Goal: Book appointment/travel/reservation

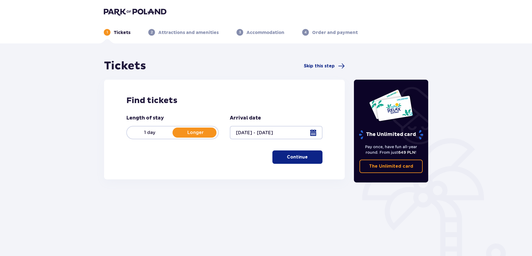
scroll to position [28, 0]
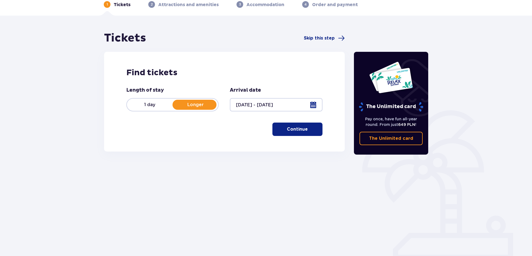
click at [306, 130] on span "button" at bounding box center [309, 129] width 7 height 7
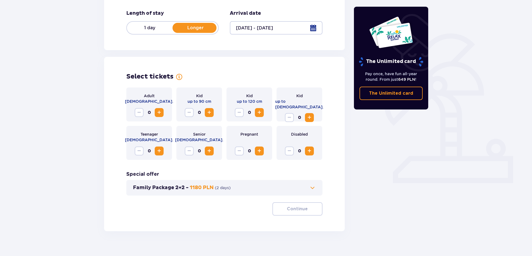
scroll to position [113, 0]
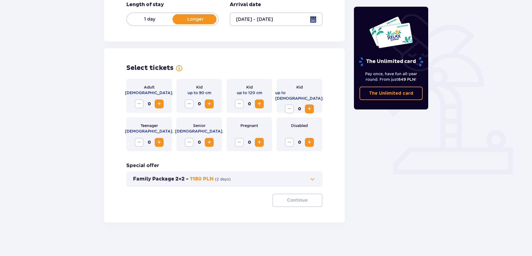
click at [159, 102] on span "Increase" at bounding box center [159, 104] width 7 height 7
click at [299, 203] on p "Continue" at bounding box center [297, 200] width 21 height 6
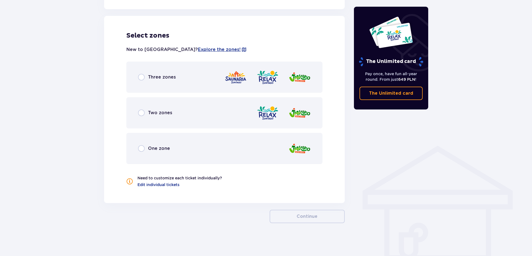
scroll to position [307, 0]
click at [143, 75] on input "radio" at bounding box center [141, 76] width 7 height 7
radio input "true"
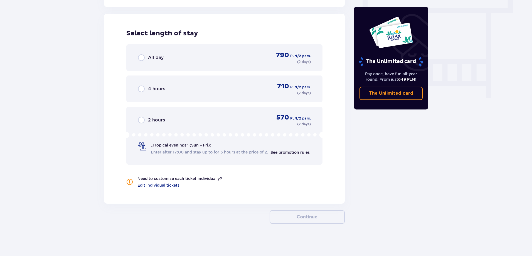
scroll to position [503, 0]
click at [142, 58] on input "radio" at bounding box center [141, 57] width 7 height 7
radio input "true"
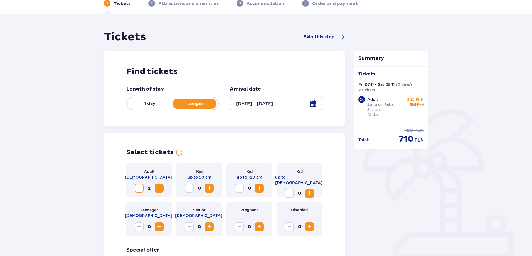
scroll to position [0, 0]
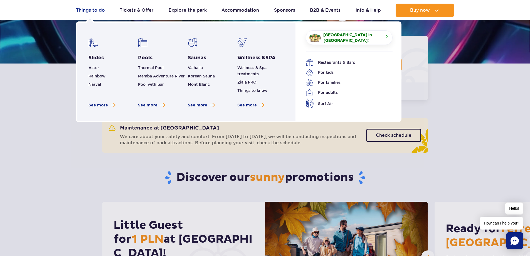
click at [84, 11] on link "Things to do" at bounding box center [90, 10] width 29 height 13
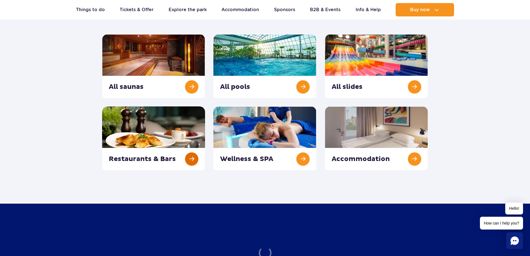
scroll to position [84, 0]
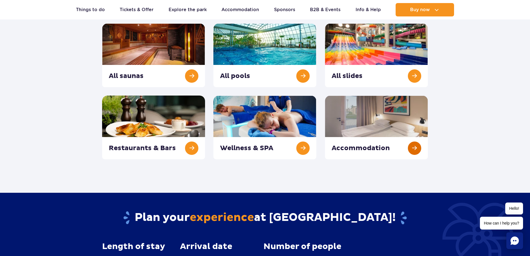
click at [372, 123] on link at bounding box center [376, 128] width 103 height 64
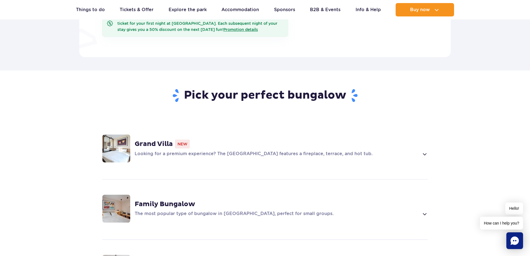
scroll to position [362, 0]
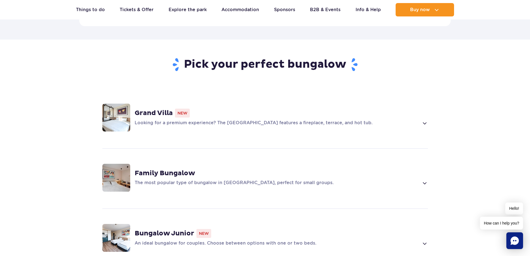
click at [426, 120] on span at bounding box center [425, 123] width 6 height 7
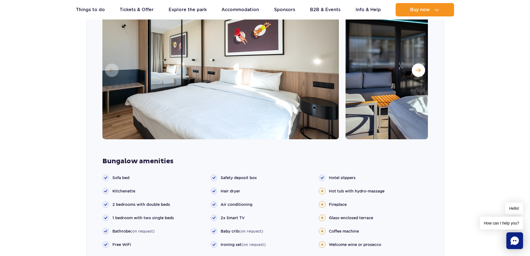
scroll to position [499, 0]
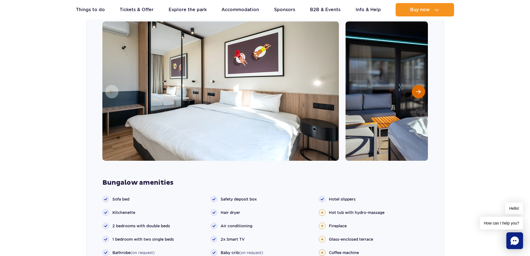
click at [418, 89] on span "Next slide" at bounding box center [418, 91] width 5 height 5
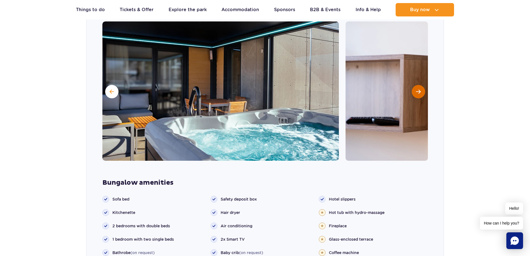
click at [418, 89] on span "Next slide" at bounding box center [418, 91] width 5 height 5
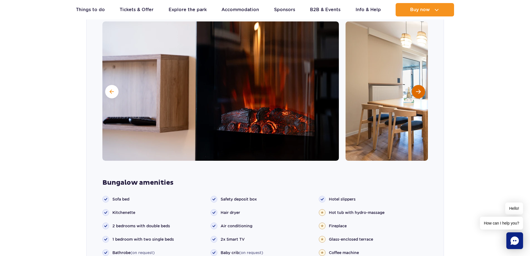
click at [418, 89] on span "Next slide" at bounding box center [418, 91] width 5 height 5
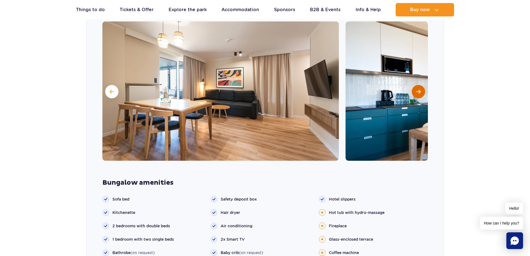
click at [418, 89] on span "Next slide" at bounding box center [418, 91] width 5 height 5
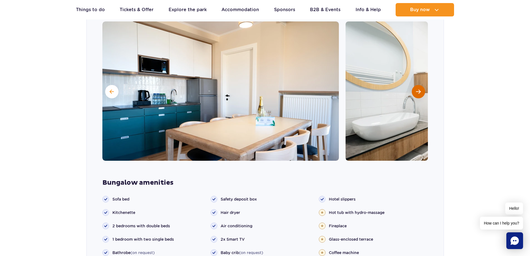
click at [418, 89] on span "Next slide" at bounding box center [418, 91] width 5 height 5
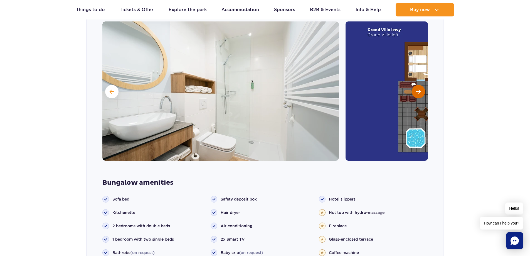
click at [418, 89] on span "Next slide" at bounding box center [418, 91] width 5 height 5
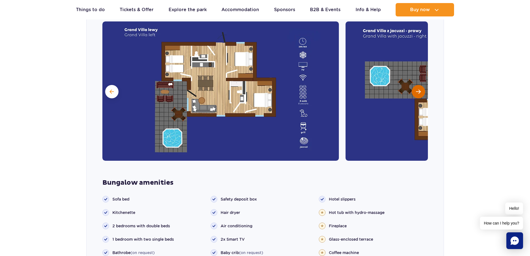
click at [418, 89] on span "Next slide" at bounding box center [418, 91] width 5 height 5
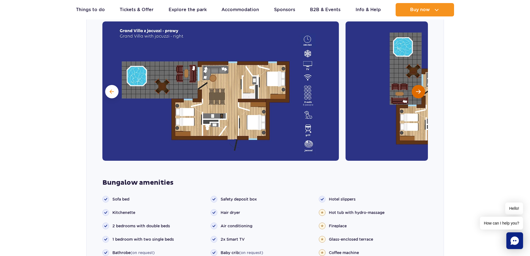
click at [418, 89] on span "Next slide" at bounding box center [418, 91] width 5 height 5
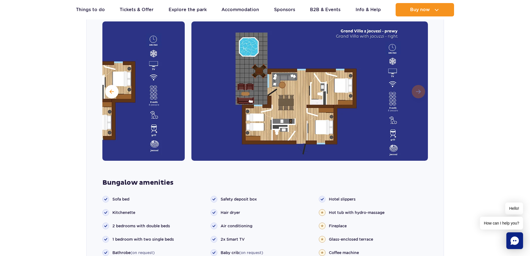
click at [418, 82] on img at bounding box center [310, 90] width 237 height 139
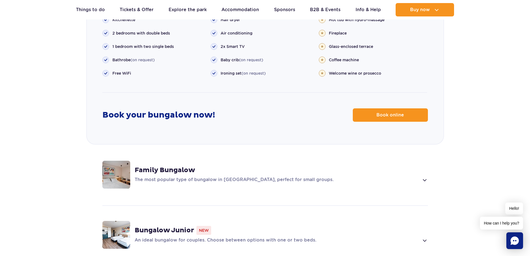
scroll to position [722, 0]
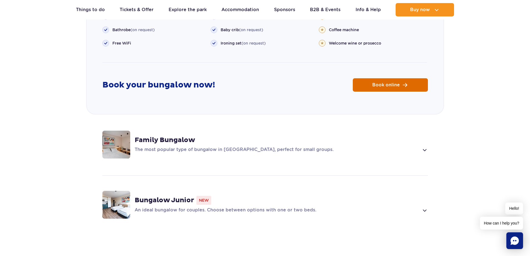
click at [369, 79] on link "Book online" at bounding box center [390, 84] width 75 height 13
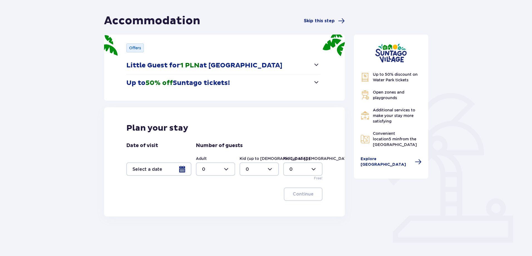
scroll to position [56, 0]
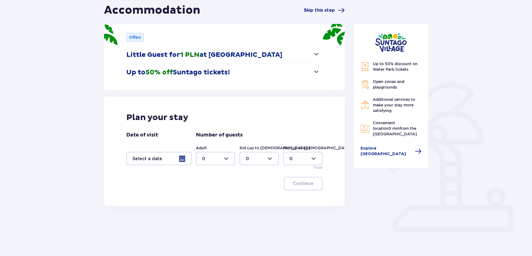
click at [181, 157] on div at bounding box center [158, 158] width 65 height 13
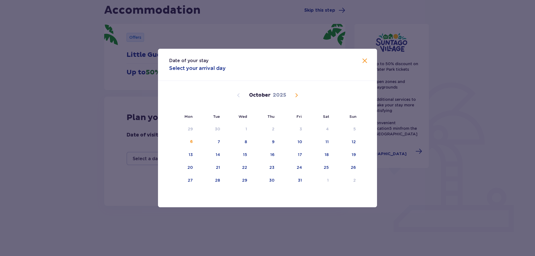
click at [295, 95] on span "Next month" at bounding box center [296, 95] width 7 height 7
click at [302, 143] on div "7" at bounding box center [291, 142] width 27 height 12
click at [357, 143] on div "9" at bounding box center [346, 142] width 28 height 12
type input "[DATE] - [DATE]"
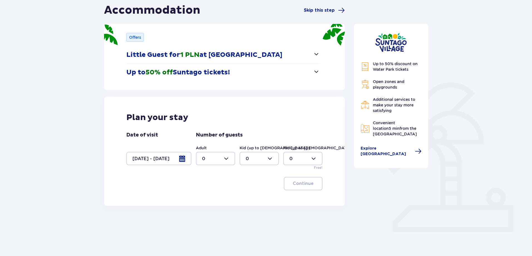
click at [97, 148] on div "Accommodation Skip this step Offers Little Guest for 1 PLN at [GEOGRAPHIC_DATA]…" at bounding box center [266, 129] width 532 height 282
click at [225, 160] on div at bounding box center [215, 158] width 39 height 13
click at [210, 198] on div "2" at bounding box center [215, 199] width 27 height 6
type input "2"
click at [304, 185] on p "Continue" at bounding box center [303, 183] width 21 height 6
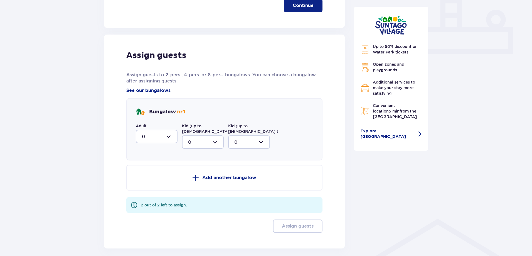
scroll to position [254, 0]
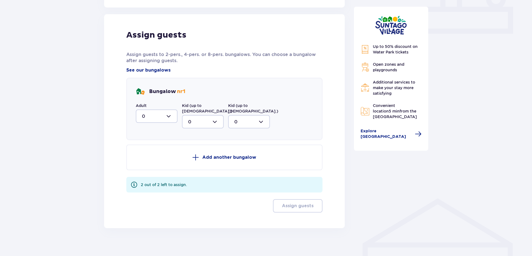
click at [160, 116] on div at bounding box center [157, 115] width 42 height 13
click at [152, 157] on div "2" at bounding box center [157, 156] width 30 height 6
type input "2"
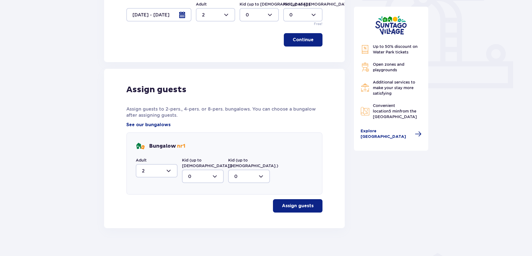
click at [291, 203] on p "Assign guests" at bounding box center [298, 206] width 32 height 6
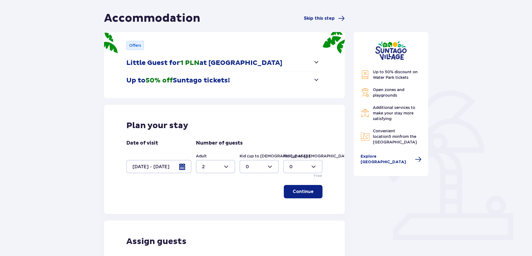
scroll to position [0, 0]
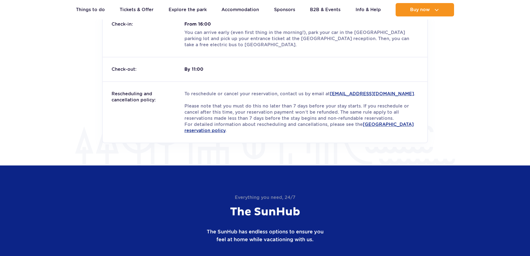
scroll to position [722, 0]
